Goal: Transaction & Acquisition: Obtain resource

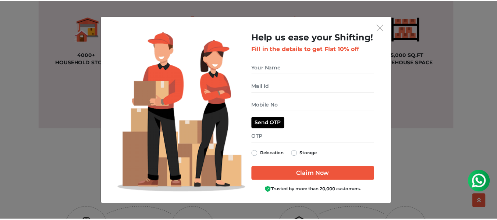
scroll to position [626, 0]
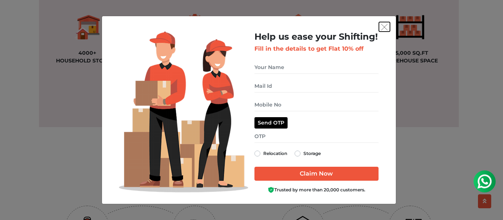
click at [383, 29] on img "get free quote dialog" at bounding box center [384, 27] width 7 height 7
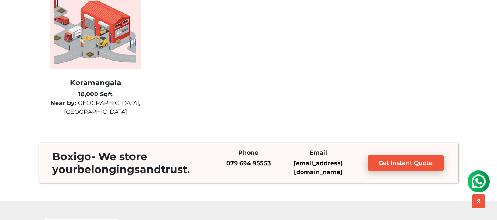
scroll to position [2024, 0]
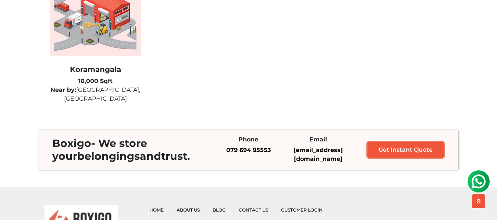
click at [408, 145] on link "Get Instant Quote" at bounding box center [406, 149] width 76 height 15
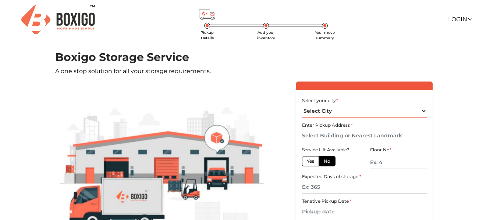
click at [338, 110] on select "Select City [GEOGRAPHIC_DATA] [GEOGRAPHIC_DATA] [GEOGRAPHIC_DATA] [GEOGRAPHIC_D…" at bounding box center [364, 111] width 125 height 13
select select "[GEOGRAPHIC_DATA]"
click at [302, 105] on select "Select City [GEOGRAPHIC_DATA] [GEOGRAPHIC_DATA] [GEOGRAPHIC_DATA] [GEOGRAPHIC_D…" at bounding box center [364, 111] width 125 height 13
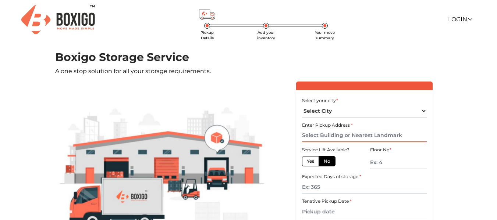
click at [334, 134] on input "text" at bounding box center [364, 136] width 125 height 13
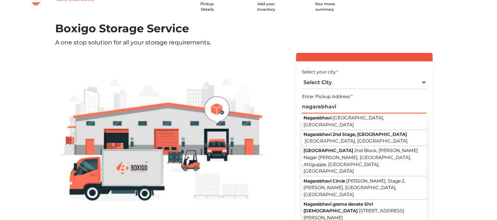
scroll to position [37, 0]
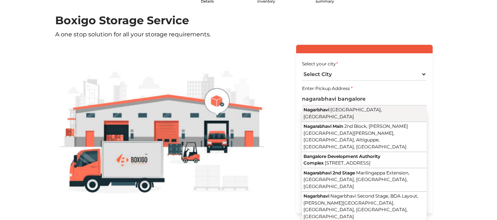
click at [344, 111] on span "[GEOGRAPHIC_DATA], [GEOGRAPHIC_DATA]" at bounding box center [343, 113] width 78 height 13
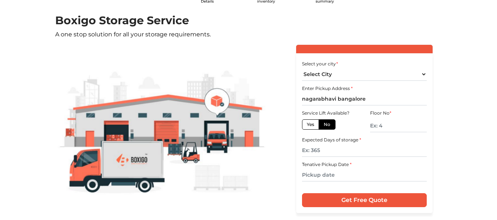
type input "[GEOGRAPHIC_DATA], [GEOGRAPHIC_DATA], [GEOGRAPHIC_DATA]"
click at [324, 126] on label "No" at bounding box center [327, 125] width 17 height 10
click at [324, 126] on input "No" at bounding box center [326, 123] width 5 height 5
click at [387, 128] on input "text" at bounding box center [398, 126] width 57 height 13
type input "1"
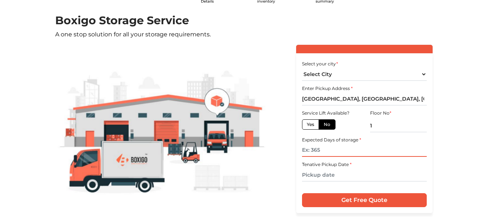
click at [364, 150] on input "text" at bounding box center [364, 150] width 125 height 13
type input "365"
click at [351, 176] on input "text" at bounding box center [364, 175] width 125 height 13
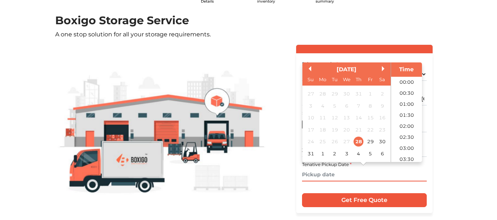
scroll to position [195, 0]
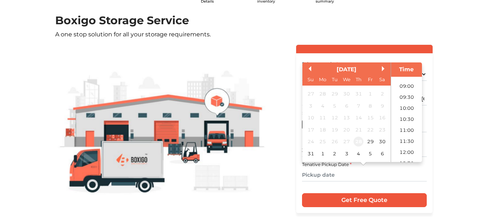
click at [361, 140] on div "28" at bounding box center [358, 142] width 10 height 10
click at [381, 139] on div "30" at bounding box center [382, 142] width 10 height 10
click at [407, 86] on li "09:00" at bounding box center [406, 86] width 31 height 11
type input "[DATE] 9:00 AM"
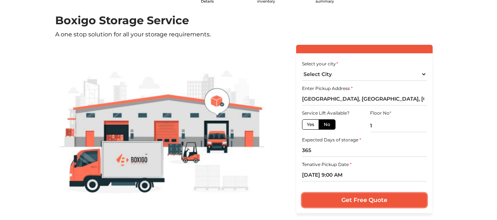
click at [390, 197] on input "Get Free Quote" at bounding box center [364, 201] width 125 height 14
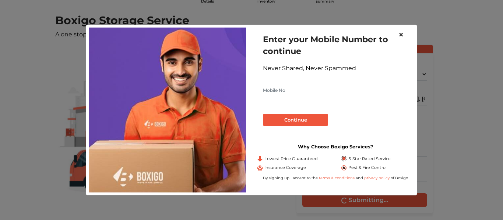
click at [401, 34] on span "×" at bounding box center [400, 34] width 5 height 11
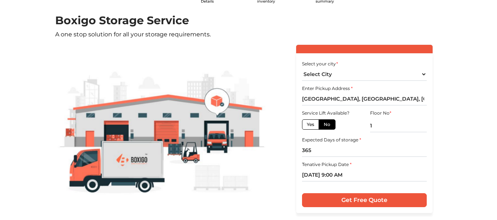
click at [471, 115] on main "Pickup Details Add your inventory Your move summary Boxigo Storage Service A on…" at bounding box center [248, 143] width 497 height 259
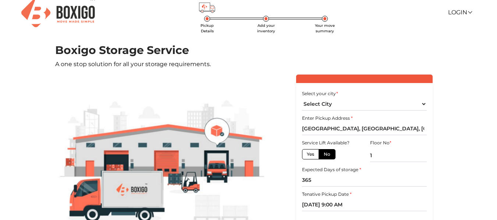
scroll to position [0, 0]
